Goal: Transaction & Acquisition: Download file/media

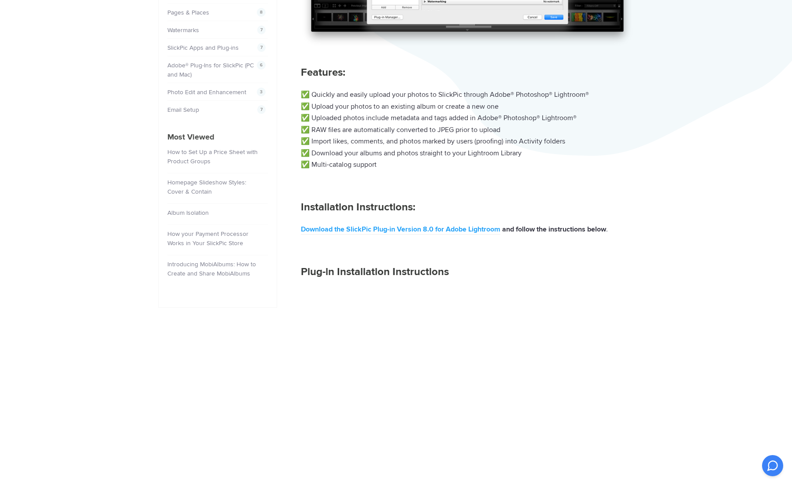
scroll to position [308, 0]
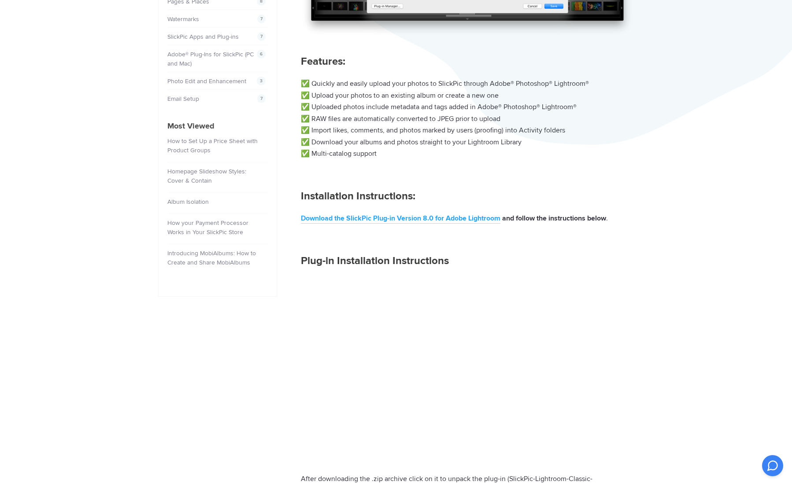
click at [459, 215] on link "Download the SlickPic Plug-in Version 8.0 for Adobe Lightroom" at bounding box center [401, 219] width 200 height 10
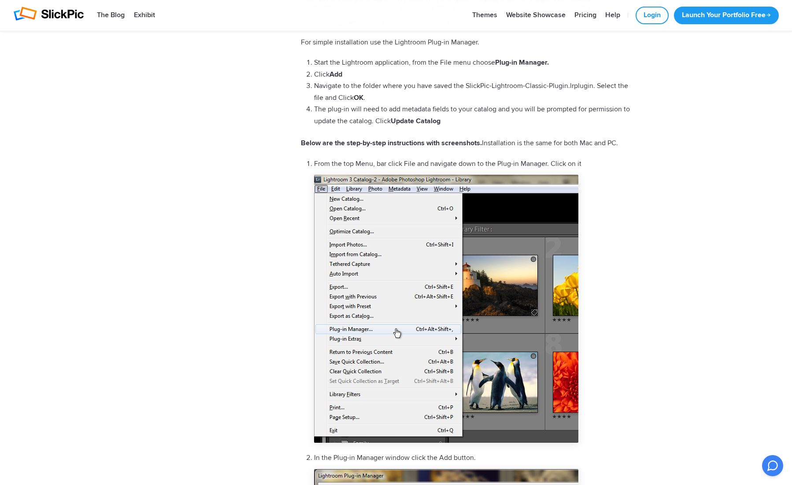
scroll to position [793, 0]
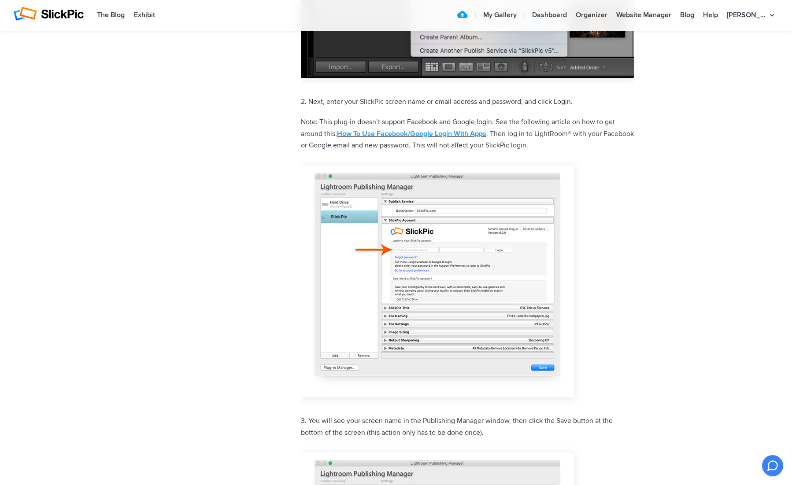
scroll to position [2599, 0]
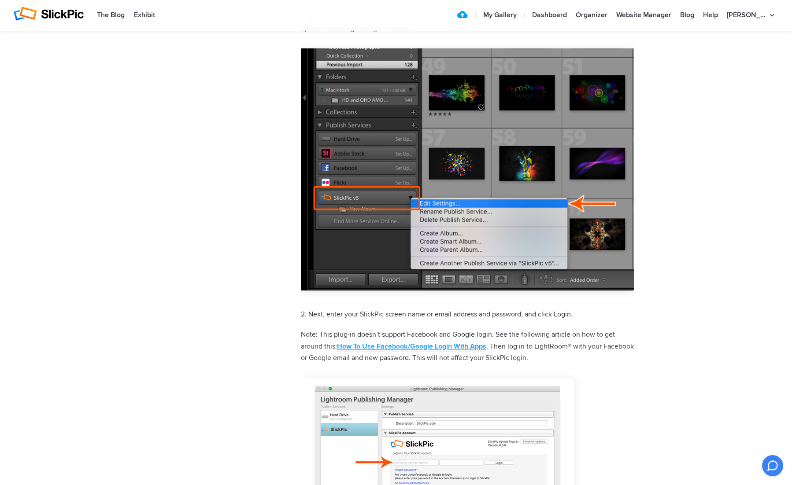
scroll to position [2378, 0]
